Goal: Navigation & Orientation: Find specific page/section

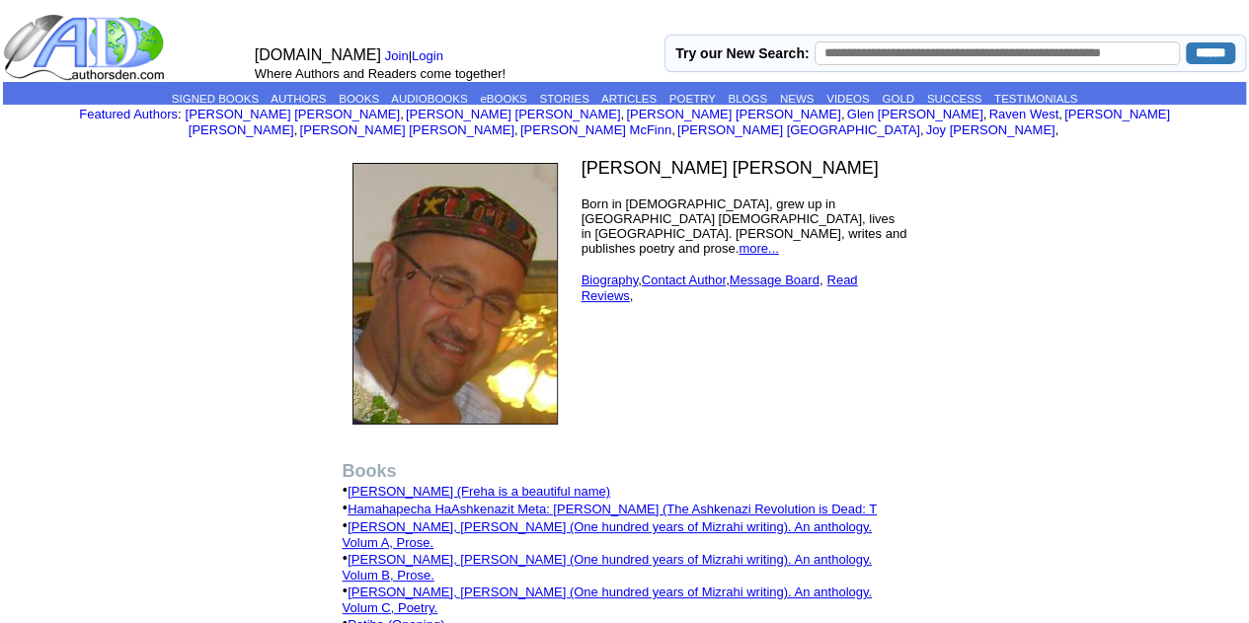
click at [491, 484] on link "[PERSON_NAME] (Freha is a beautiful name)" at bounding box center [479, 491] width 263 height 15
